Goal: Transaction & Acquisition: Purchase product/service

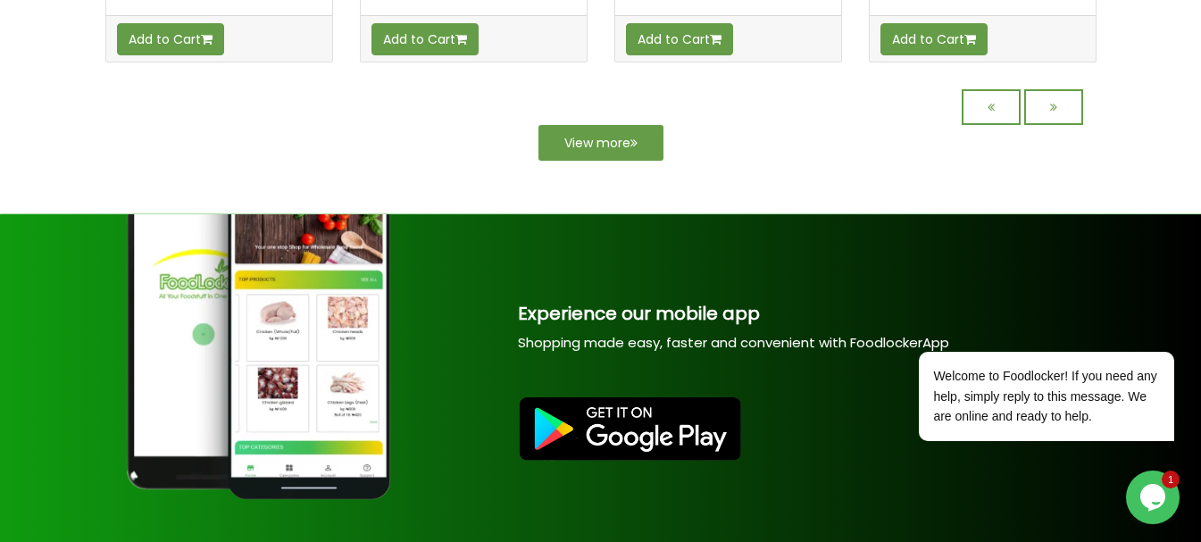
scroll to position [2143, 0]
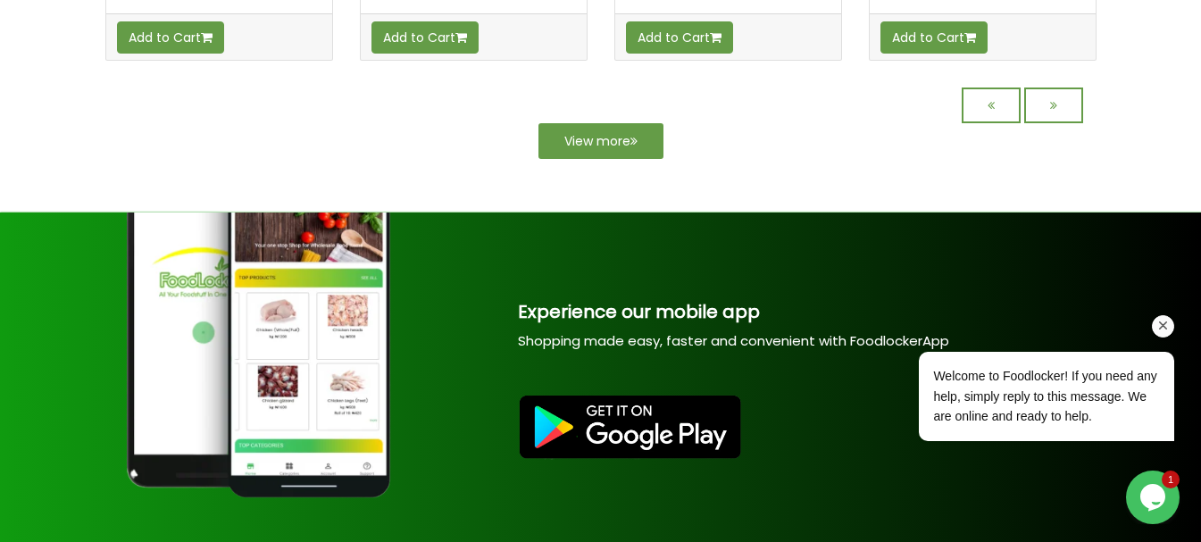
drag, startPoint x: 1166, startPoint y: 330, endPoint x: 2018, endPoint y: 520, distance: 873.3
click at [1166, 330] on icon "Chat attention grabber" at bounding box center [1163, 326] width 16 height 16
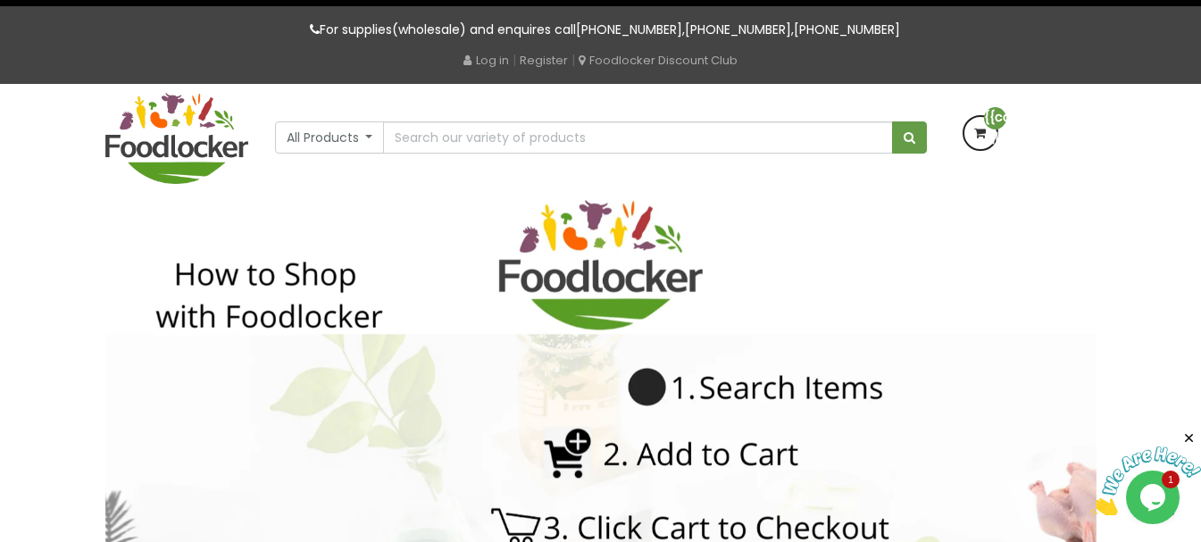
scroll to position [0, 0]
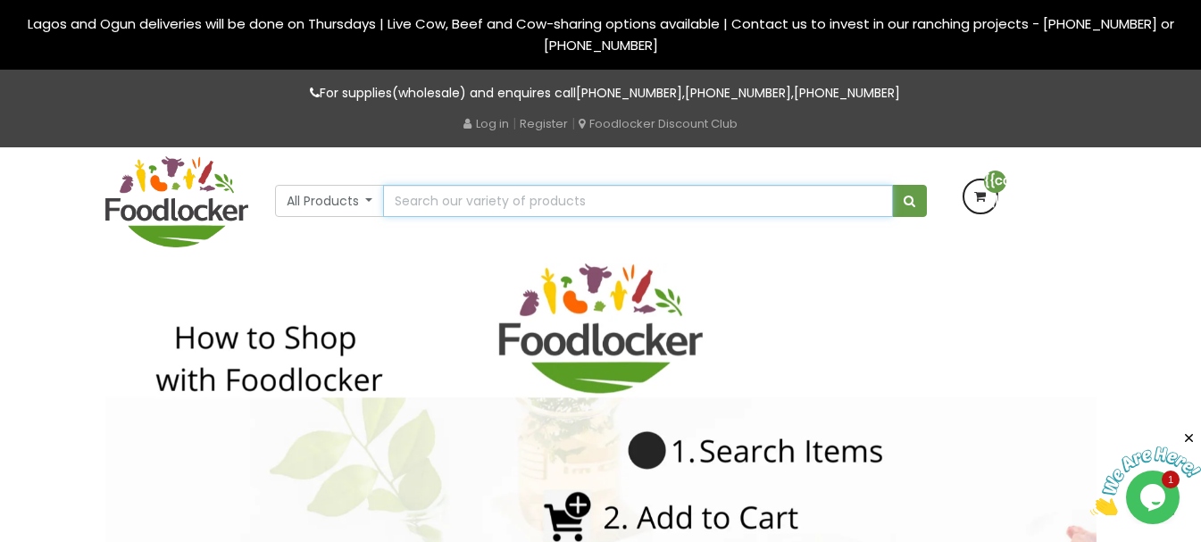
click at [700, 185] on input "text" at bounding box center [637, 201] width 509 height 32
type input "palm oil"
click at [892, 185] on button "submit" at bounding box center [909, 201] width 35 height 32
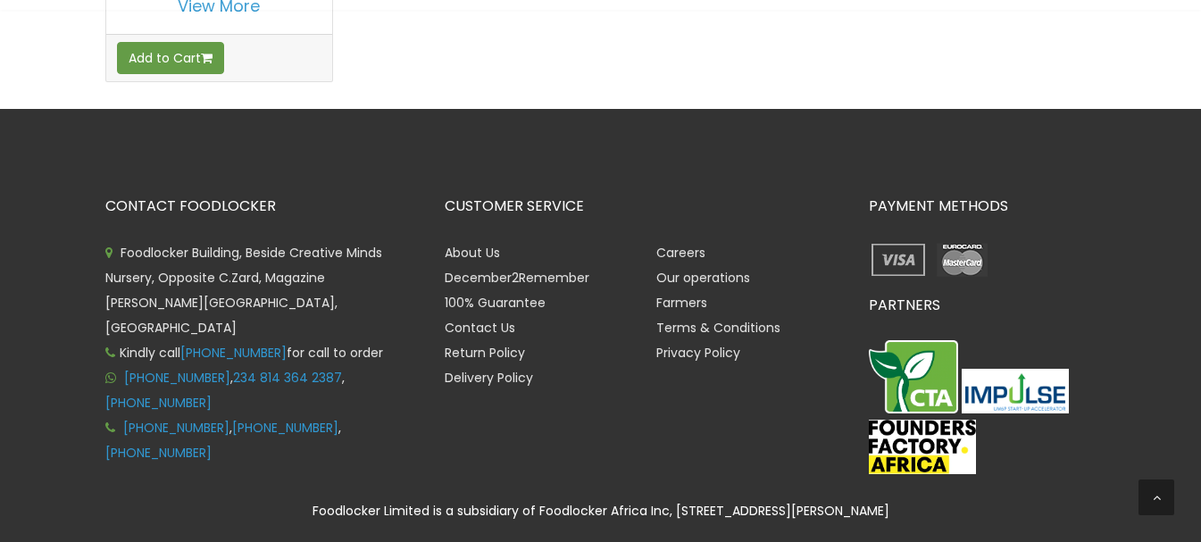
scroll to position [268, 0]
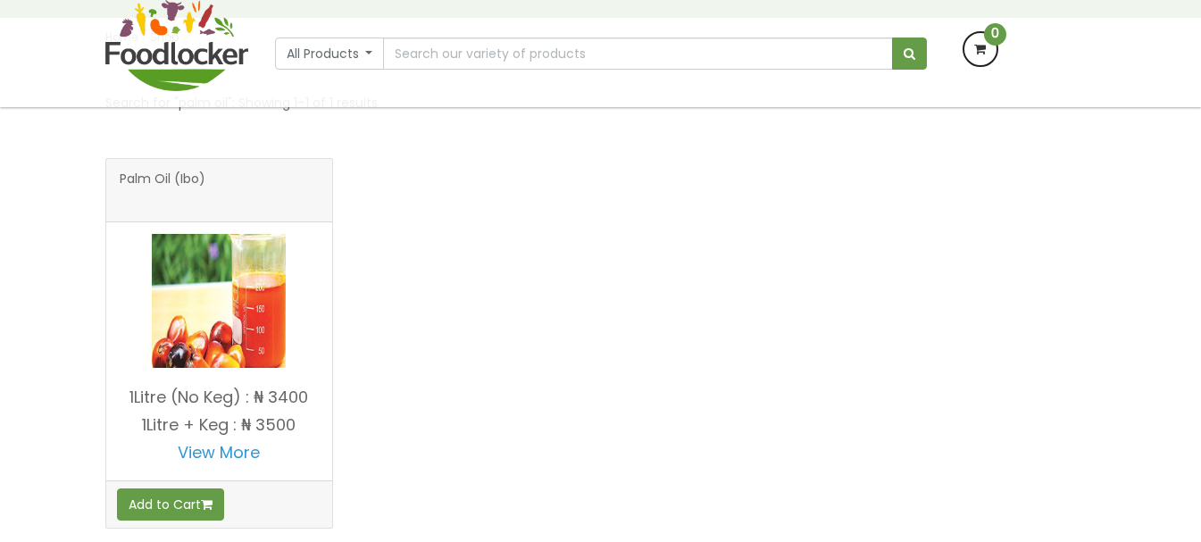
click at [234, 317] on img at bounding box center [219, 301] width 134 height 134
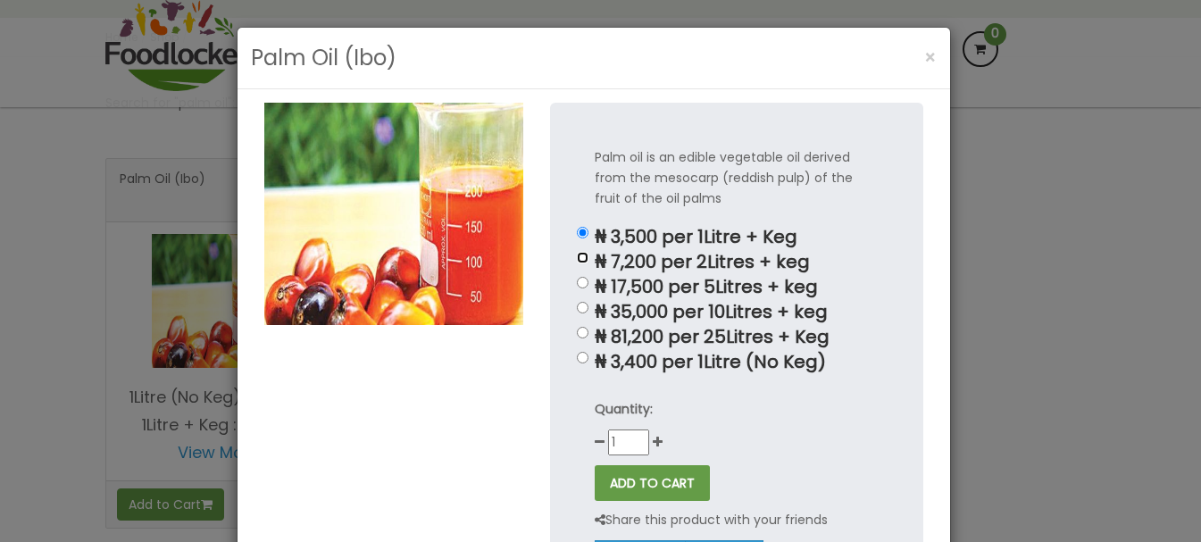
click at [577, 259] on input "₦ 7,200 per 2Litres + keg" at bounding box center [583, 258] width 12 height 12
radio input "true"
click at [583, 290] on div "Palm oil is an edible vegetable oil derived from the mesocarp (reddish pulp) of…" at bounding box center [736, 360] width 373 height 514
click at [571, 273] on div "Palm oil is an edible vegetable oil derived from the mesocarp (reddish pulp) of…" at bounding box center [736, 360] width 373 height 514
click at [578, 285] on input "₦ 17,500 per 5Litres + keg" at bounding box center [583, 283] width 12 height 12
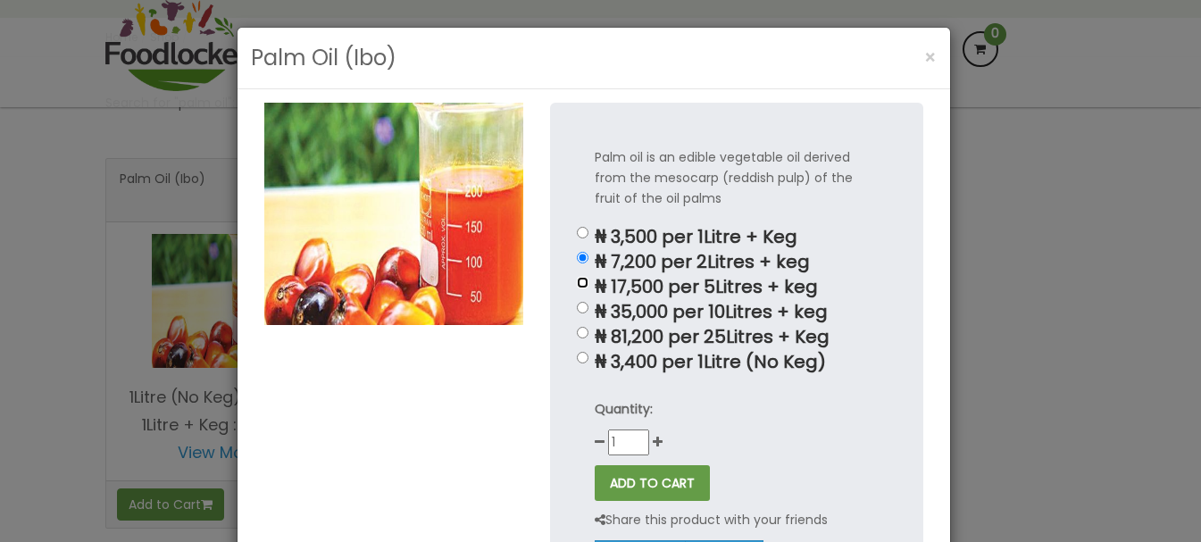
radio input "true"
click at [579, 312] on input "₦ 35,000 per 10Litres + keg" at bounding box center [583, 308] width 12 height 12
radio input "true"
